Goal: Task Accomplishment & Management: Use online tool/utility

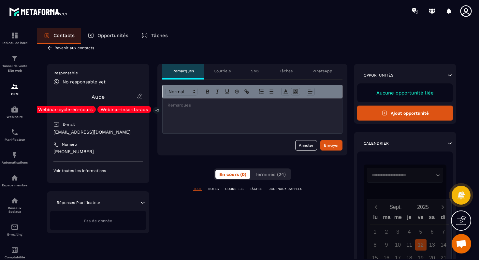
scroll to position [1, 0]
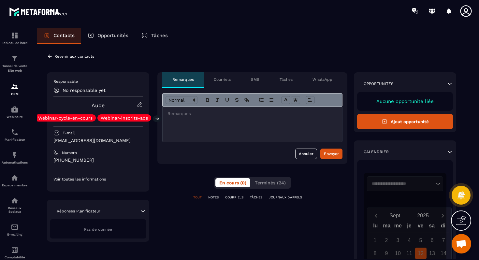
click at [222, 78] on p "Courriels" at bounding box center [222, 79] width 17 height 5
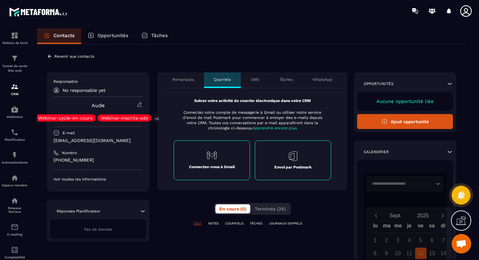
click at [261, 81] on div "SMS" at bounding box center [255, 80] width 29 height 16
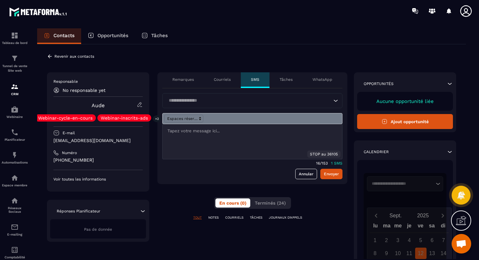
click at [280, 81] on p "Tâches" at bounding box center [285, 79] width 13 height 5
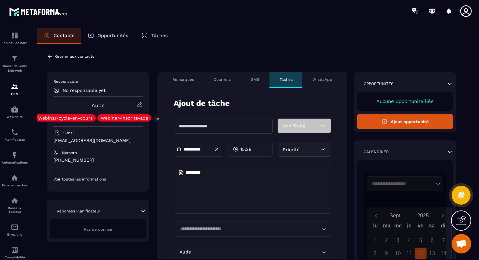
click at [199, 81] on div "Remarques" at bounding box center [183, 80] width 42 height 16
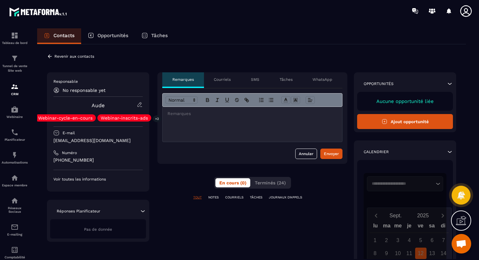
click at [63, 54] on div "Revenir aux contacts" at bounding box center [70, 56] width 47 height 6
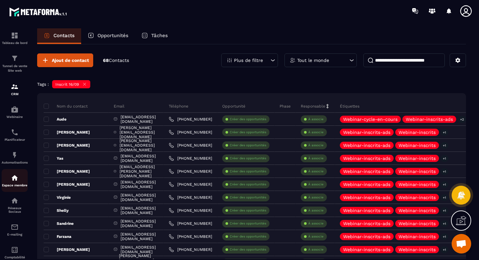
scroll to position [18, 0]
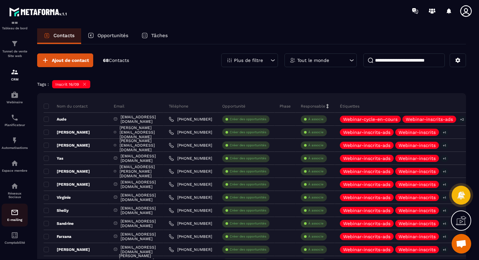
click at [13, 213] on img at bounding box center [15, 212] width 8 height 8
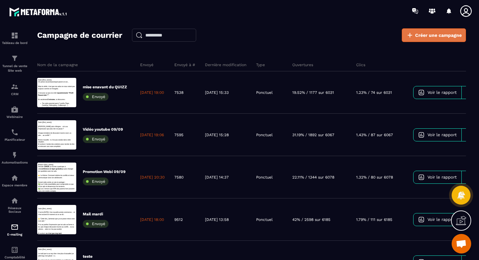
click at [431, 32] on span "Créer une campagne" at bounding box center [438, 35] width 47 height 7
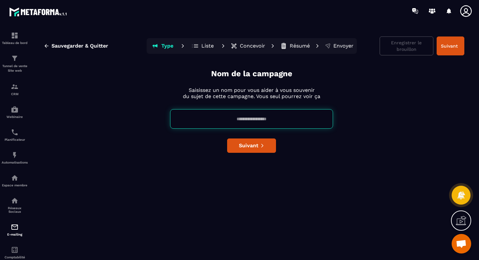
click at [234, 119] on input at bounding box center [251, 119] width 163 height 20
type input "**********"
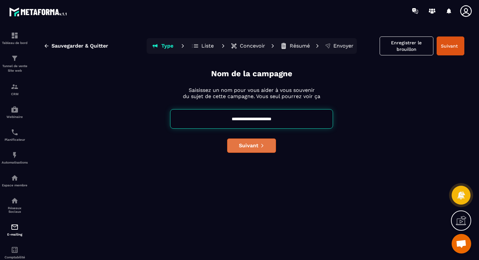
click at [247, 143] on span "Suivant" at bounding box center [249, 145] width 20 height 7
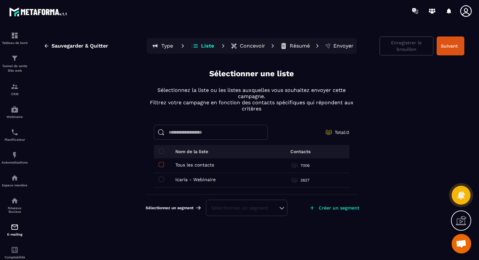
click at [160, 163] on span at bounding box center [161, 164] width 5 height 5
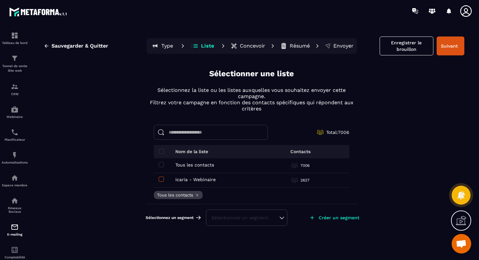
click at [162, 178] on span at bounding box center [161, 178] width 5 height 5
click at [455, 44] on button "Suivant" at bounding box center [450, 45] width 28 height 19
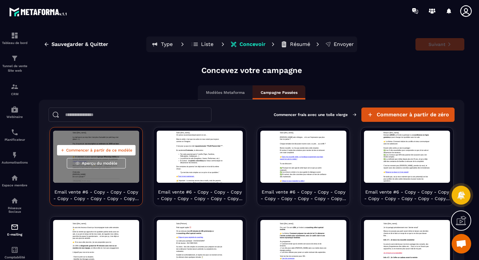
click at [106, 151] on span "Commencer à partir de ce modèle" at bounding box center [99, 150] width 66 height 5
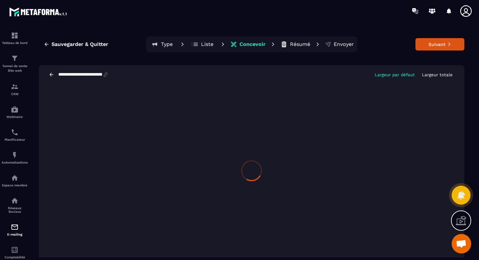
click at [299, 48] on button "Résumé" at bounding box center [295, 44] width 34 height 13
click at [301, 46] on p "Résumé" at bounding box center [300, 44] width 20 height 7
click at [435, 43] on button "Suivant" at bounding box center [439, 44] width 49 height 12
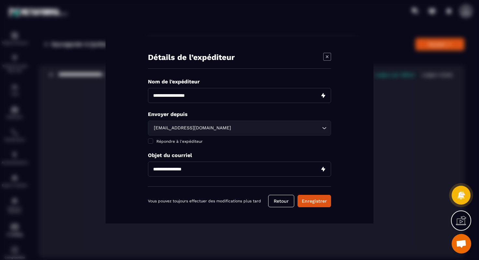
click at [185, 94] on input "Modal window" at bounding box center [239, 95] width 183 height 15
type input "*****"
click at [177, 167] on input "Modal window" at bounding box center [239, 169] width 183 height 15
paste input "**********"
type input "**********"
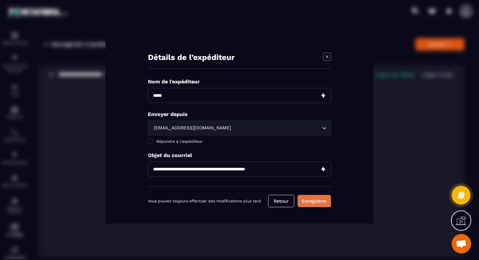
click at [309, 201] on button "Enregistrer" at bounding box center [314, 201] width 34 height 12
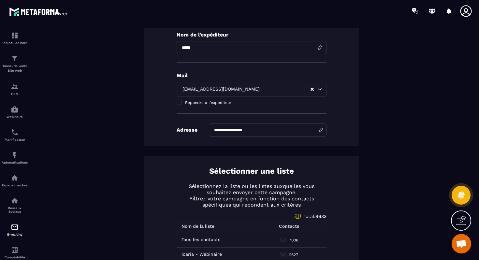
scroll to position [233, 0]
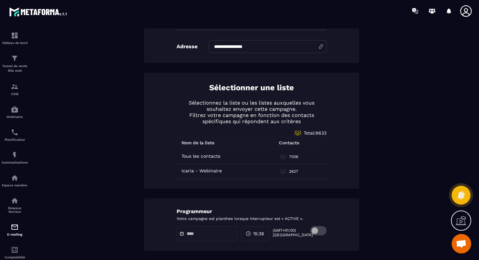
click at [314, 230] on span at bounding box center [318, 230] width 16 height 9
click at [221, 233] on input "text" at bounding box center [210, 233] width 46 height 5
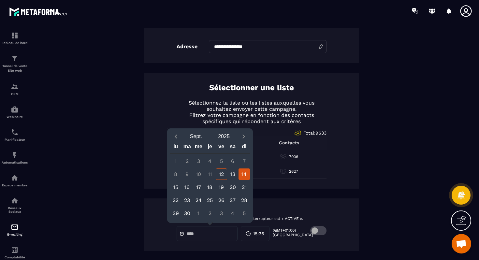
click at [247, 173] on div "14" at bounding box center [243, 173] width 11 height 11
type input "**********"
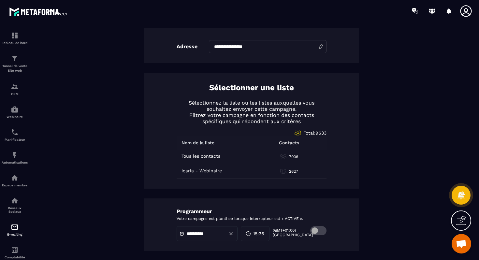
click at [259, 236] on span "15:36" at bounding box center [258, 233] width 11 height 7
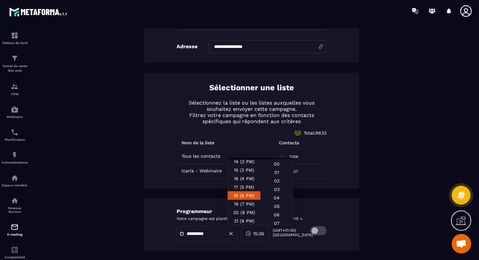
click at [247, 197] on div "18 (6 PM)" at bounding box center [244, 195] width 33 height 8
click at [287, 164] on div "00" at bounding box center [276, 164] width 33 height 8
click at [345, 123] on div "Sélectionner une liste Sélectionnez la liste ou les listes auxquelles vous souh…" at bounding box center [251, 131] width 215 height 116
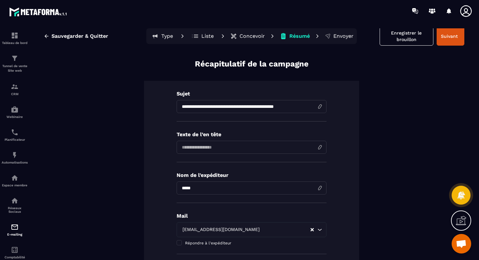
scroll to position [0, 0]
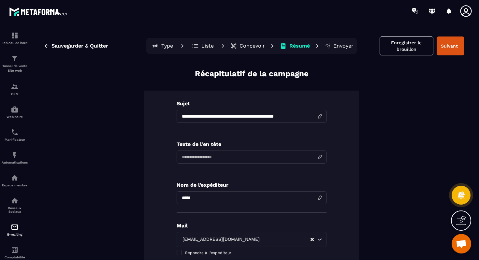
click at [250, 47] on p "Concevoir" at bounding box center [251, 46] width 25 height 7
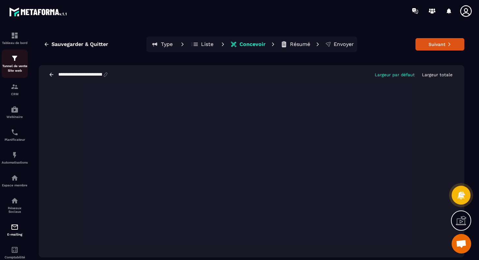
click at [17, 68] on p "Tunnel de vente Site web" at bounding box center [15, 68] width 26 height 9
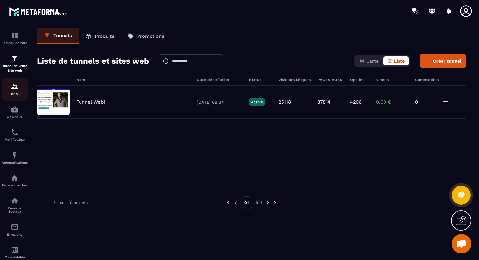
click at [17, 88] on img at bounding box center [15, 87] width 8 height 8
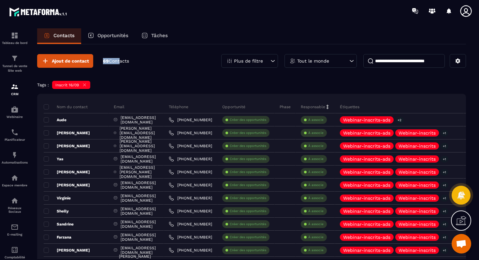
drag, startPoint x: 101, startPoint y: 61, endPoint x: 140, endPoint y: 61, distance: 39.1
click at [140, 61] on div "Ajout de contact 69 Contacts Plus de filtre Tout le monde" at bounding box center [251, 61] width 429 height 14
click at [144, 62] on div "Ajout de contact 69 Contacts Plus de filtre Tout le monde" at bounding box center [251, 61] width 429 height 14
click at [14, 65] on p "Tunnel de vente Site web" at bounding box center [15, 68] width 26 height 9
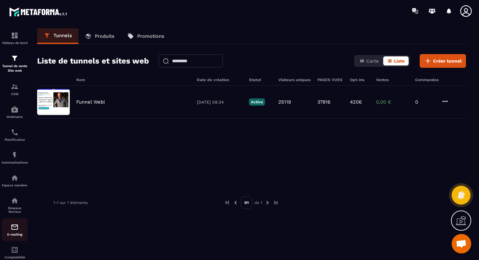
click at [14, 227] on img at bounding box center [15, 227] width 8 height 8
